Goal: Task Accomplishment & Management: Use online tool/utility

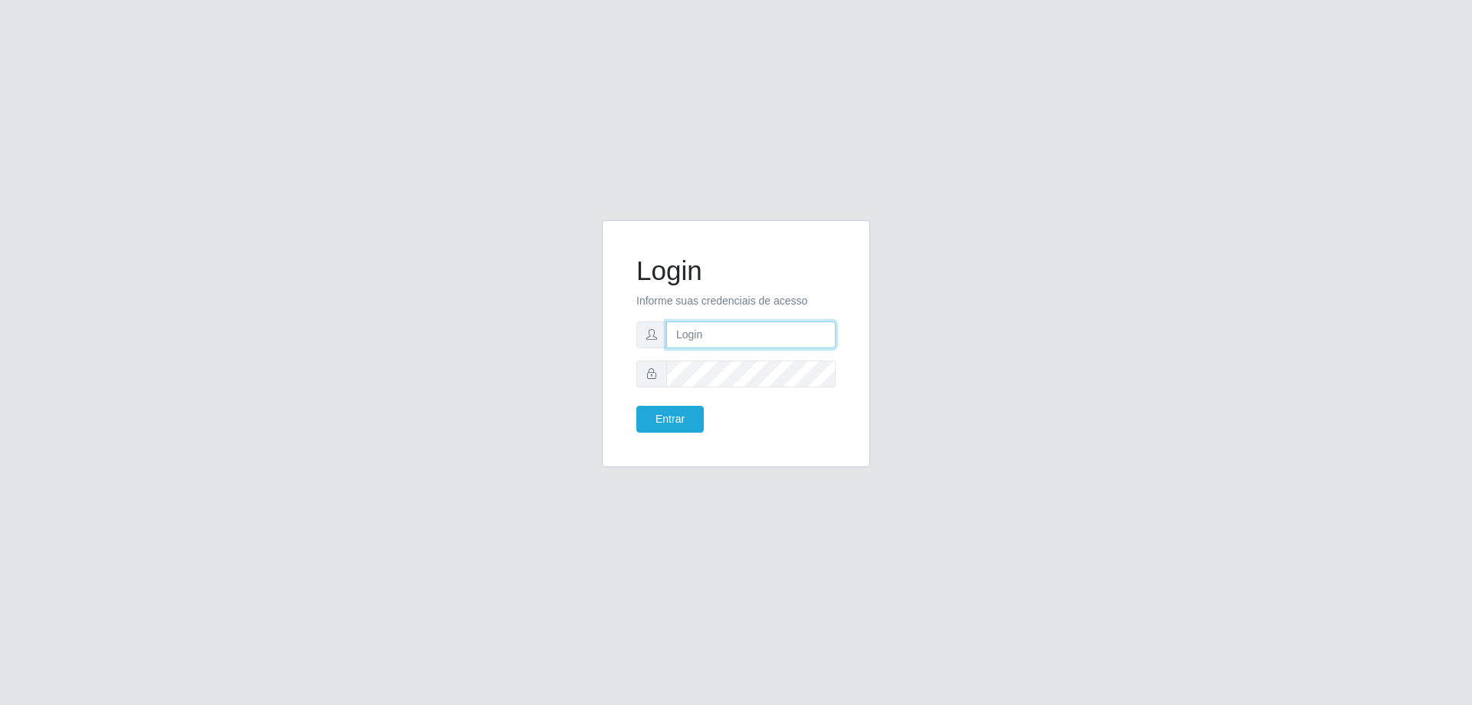
type input "[EMAIL_ADDRESS][DOMAIN_NAME]"
click at [656, 434] on div "Login Informe suas credenciais de acesso [EMAIL_ADDRESS][DOMAIN_NAME] Entrar" at bounding box center [736, 343] width 230 height 209
click at [675, 416] on button "Entrar" at bounding box center [669, 419] width 67 height 27
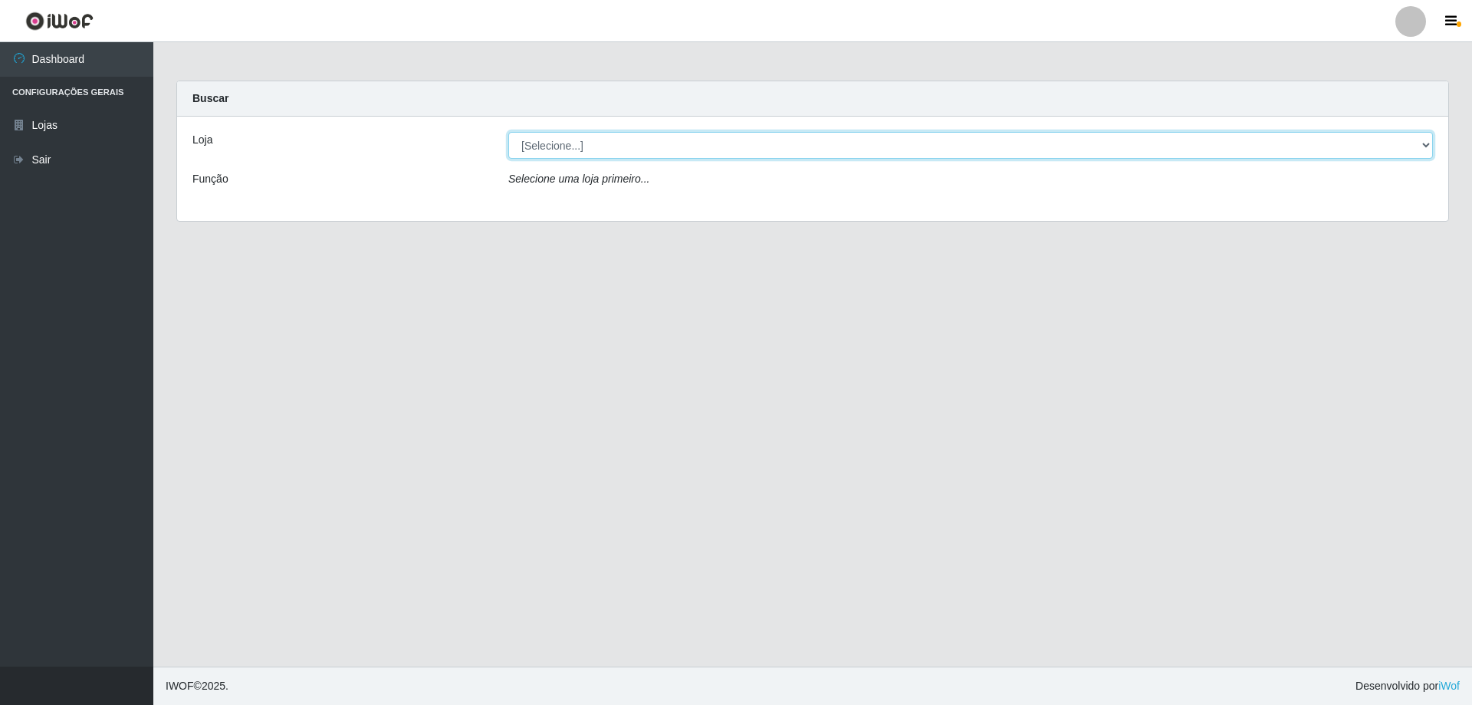
click at [664, 141] on select "[Selecione...] SuperShow Bis - [GEOGRAPHIC_DATA]" at bounding box center [970, 145] width 925 height 27
select select "59"
click at [508, 132] on select "[Selecione...] SuperShow Bis - [GEOGRAPHIC_DATA]" at bounding box center [970, 145] width 925 height 27
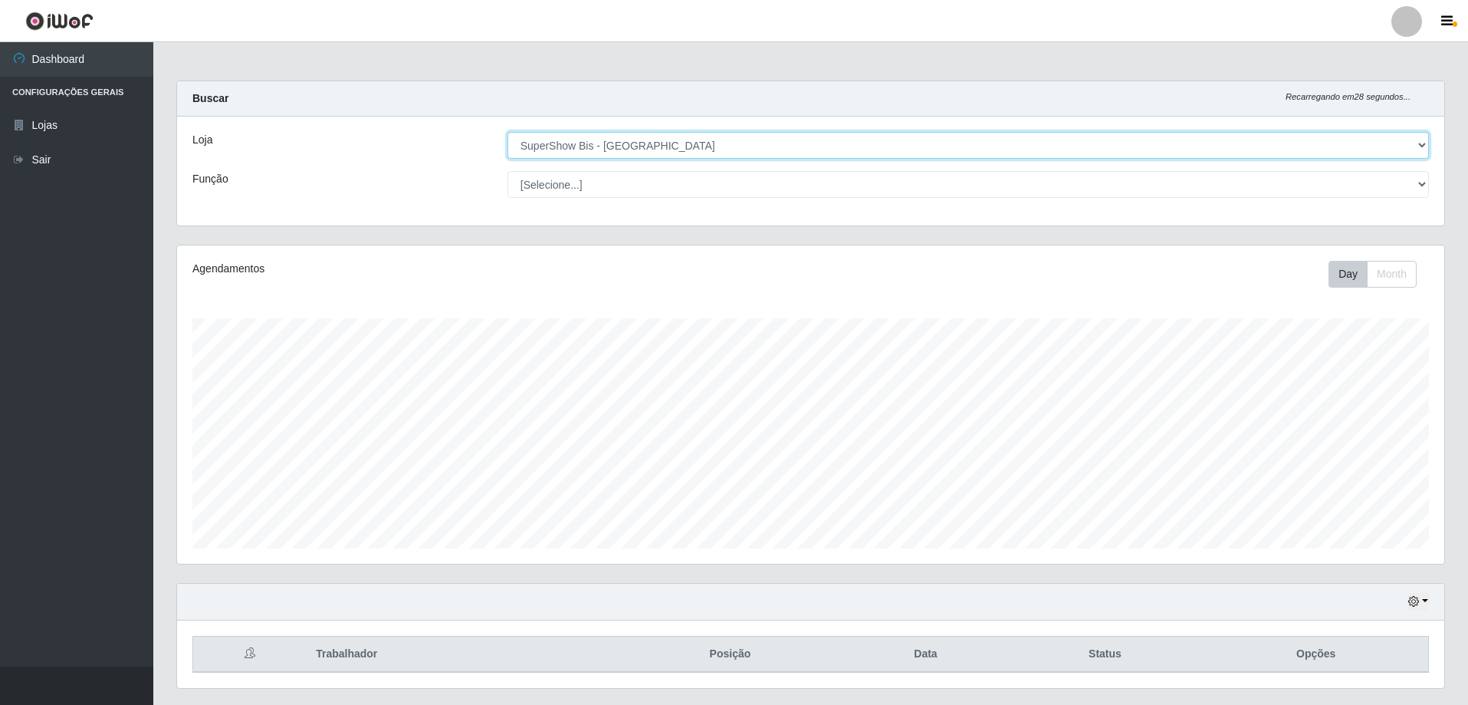
scroll to position [41, 0]
